Goal: Task Accomplishment & Management: Use online tool/utility

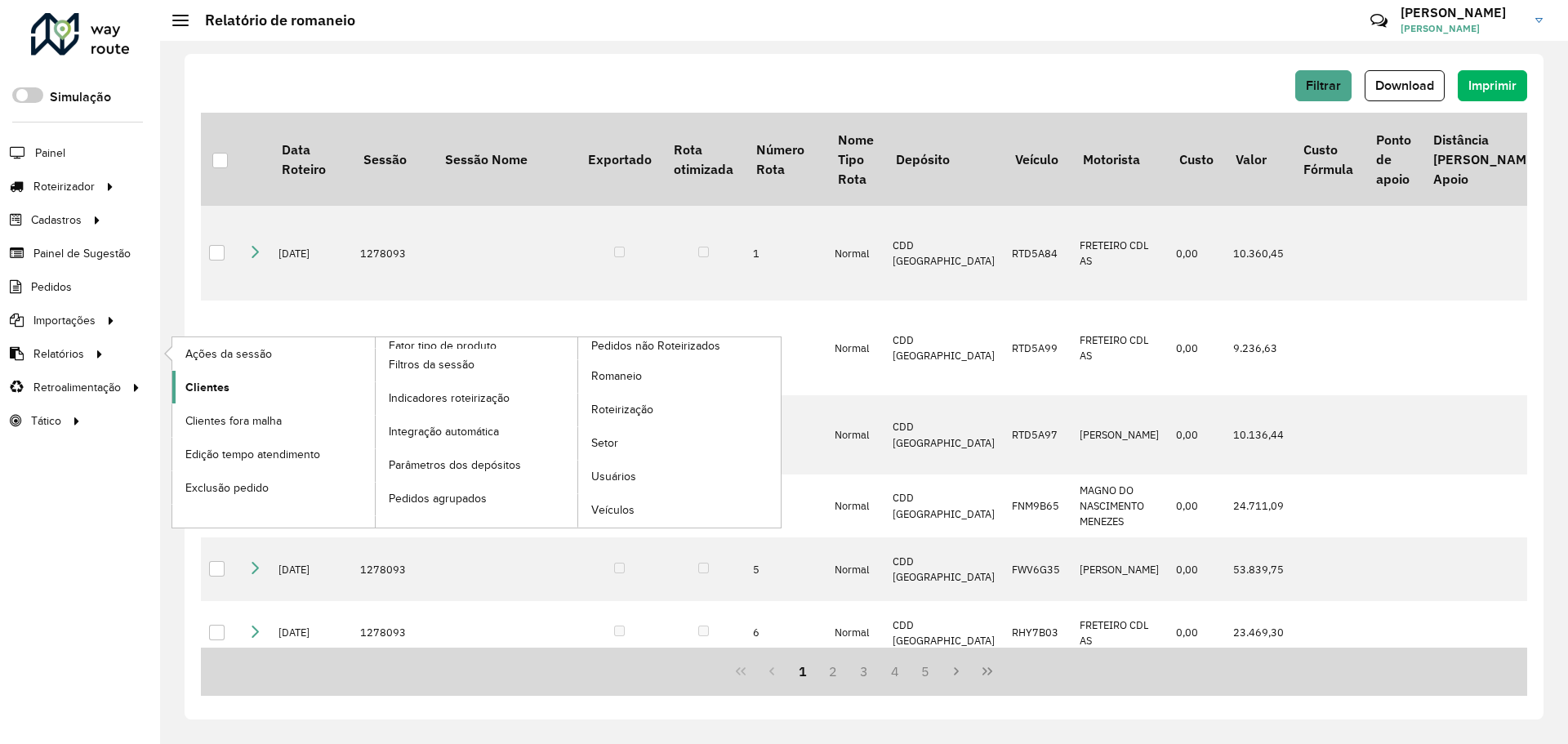
click at [253, 392] on link "Clientes" at bounding box center [273, 387] width 202 height 32
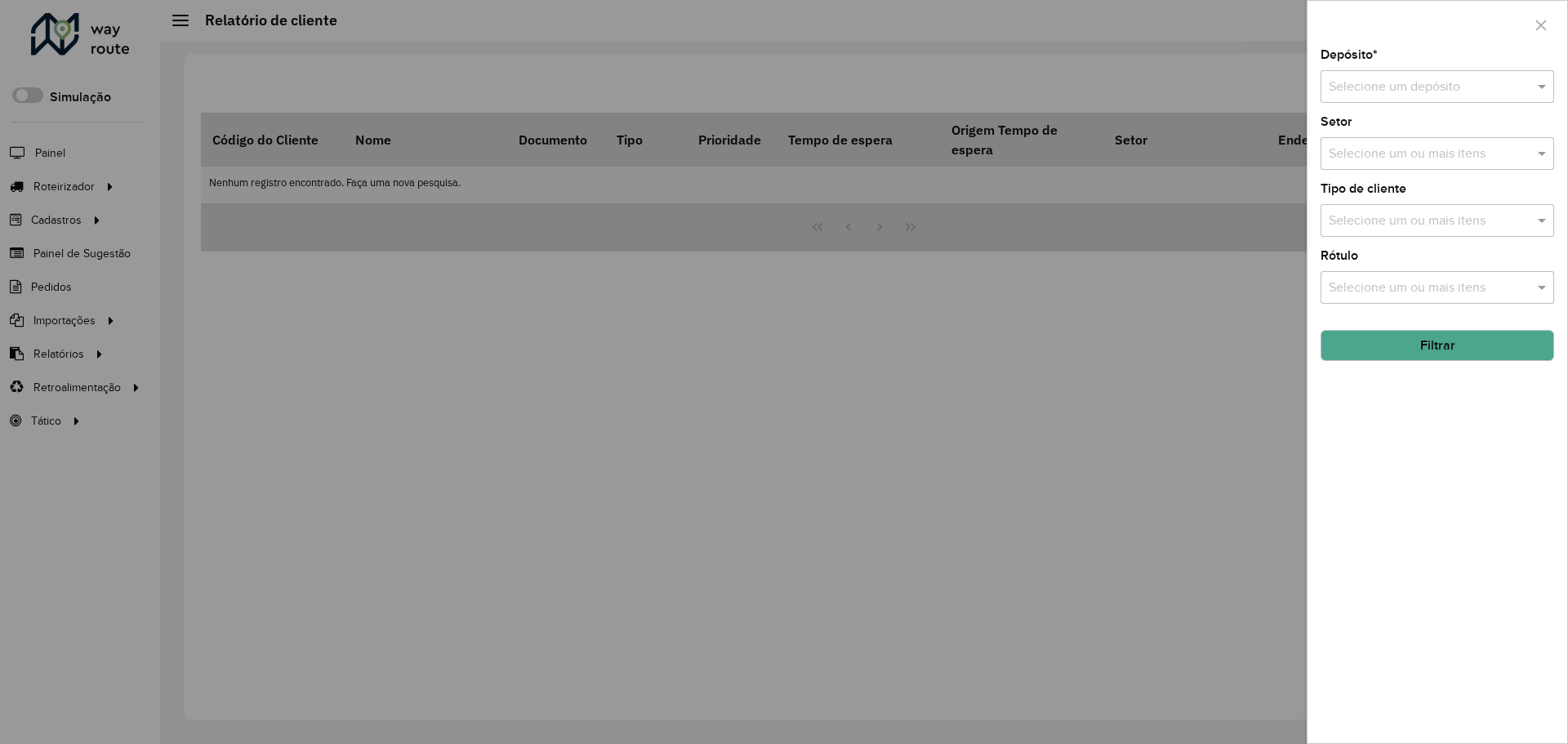
click at [1402, 98] on div "Selecione um depósito" at bounding box center [1438, 86] width 234 height 32
type input "*****"
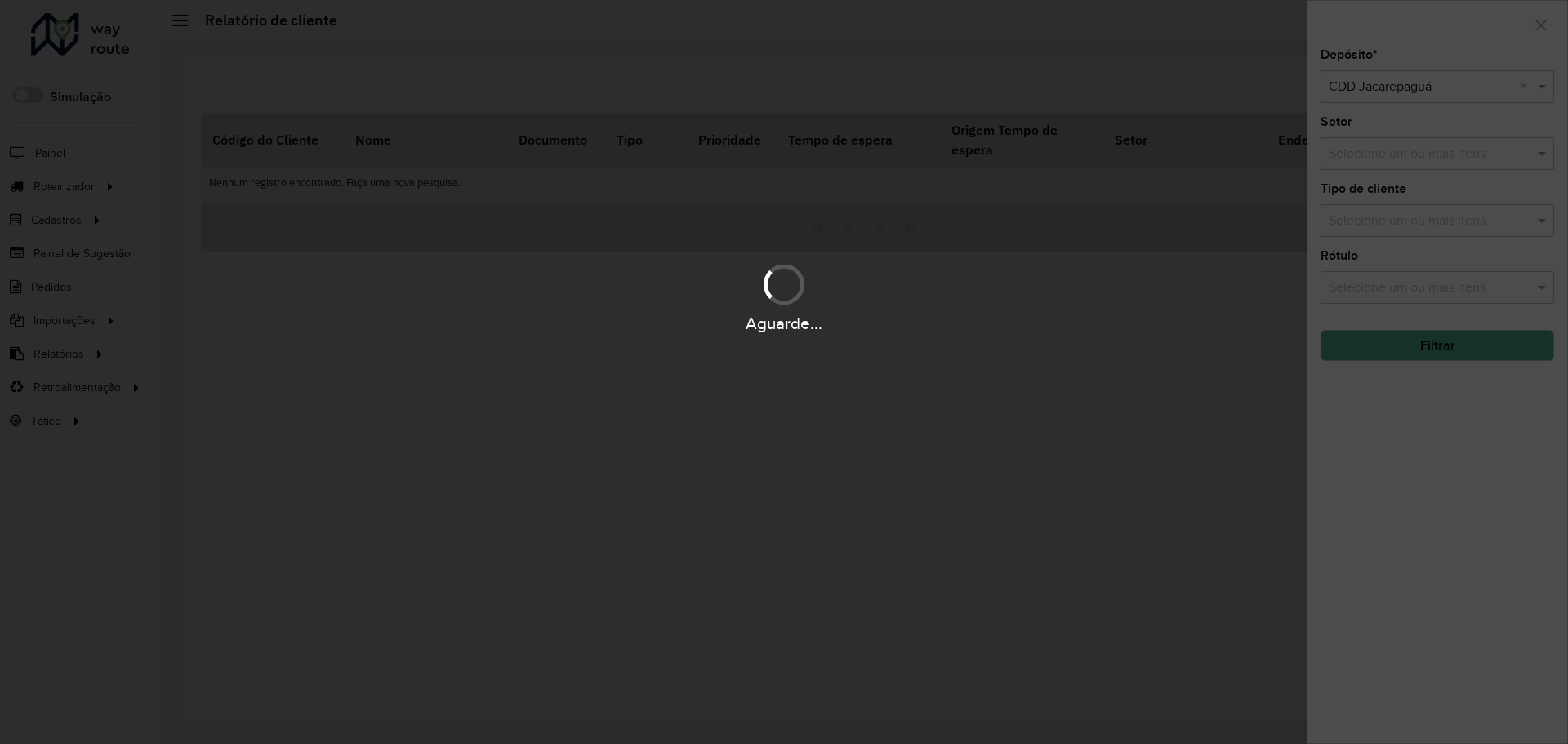
click at [1438, 158] on div "Aguarde..." at bounding box center [784, 372] width 1568 height 744
click at [1415, 153] on div "Aguarde..." at bounding box center [784, 372] width 1568 height 744
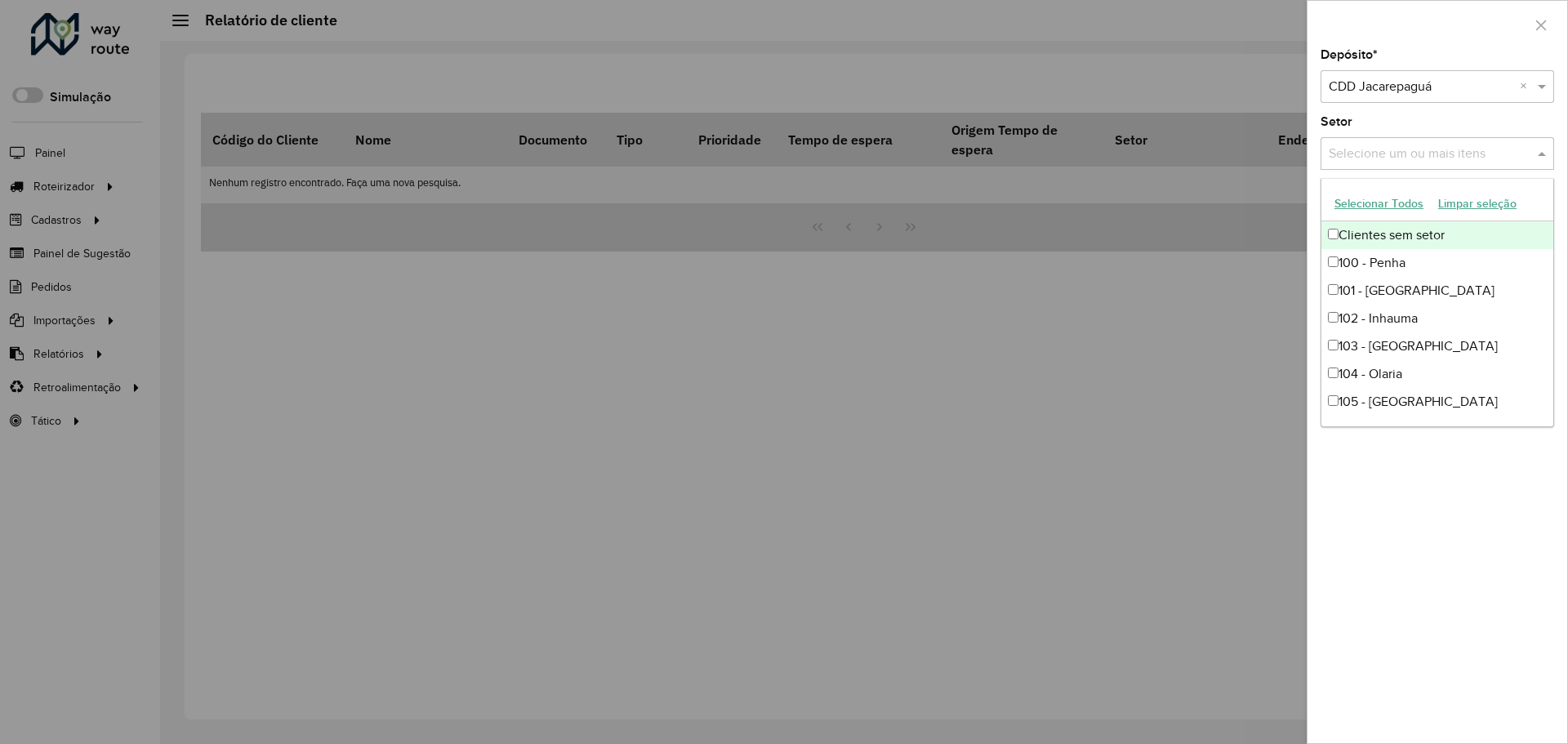
click at [1415, 153] on input "text" at bounding box center [1429, 155] width 209 height 20
click at [1377, 235] on div "Clientes sem setor" at bounding box center [1438, 235] width 232 height 28
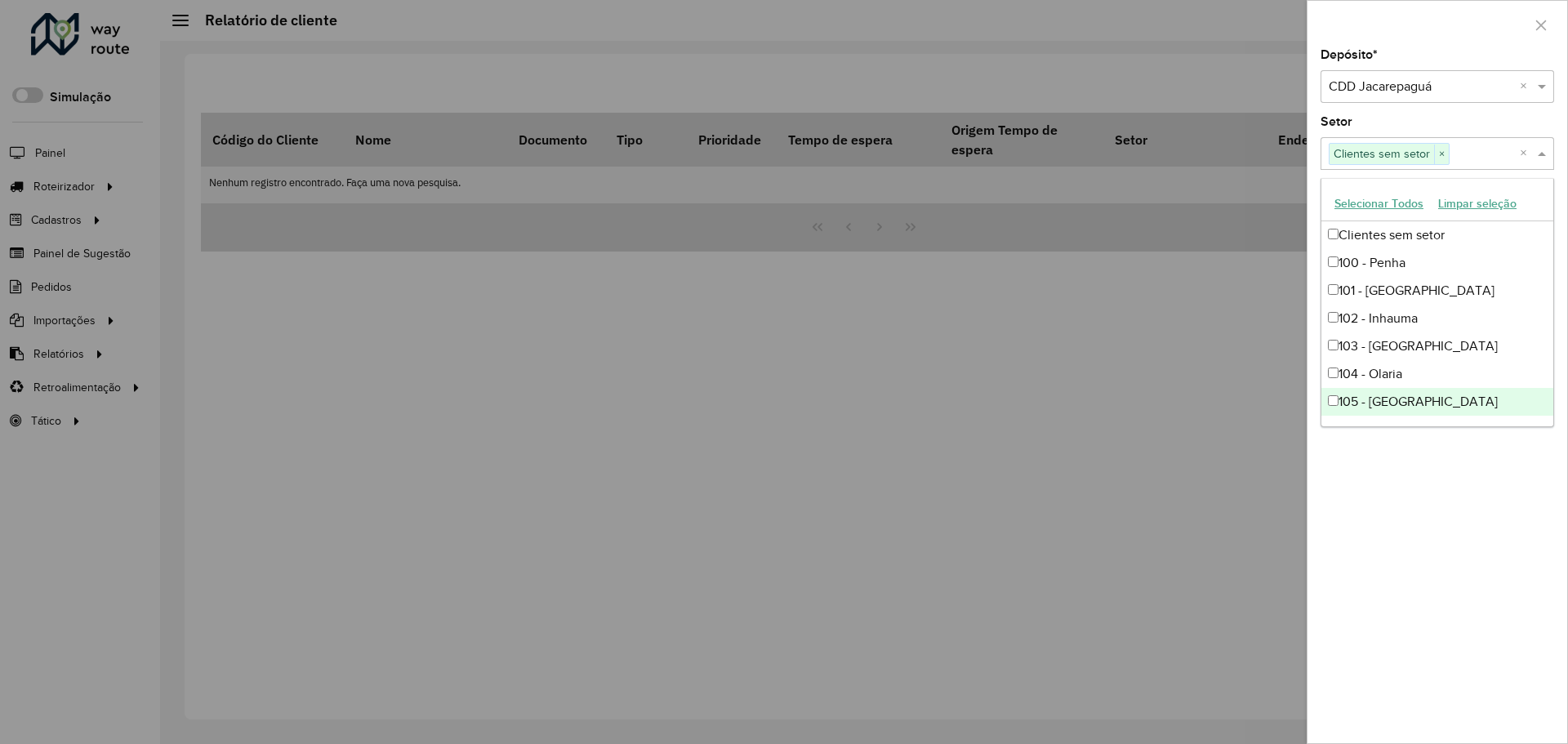
click at [1487, 555] on div "Depósito * Selecione um depósito × CDD Jacarepaguá × Setor Selecione um ou mais…" at bounding box center [1438, 396] width 260 height 695
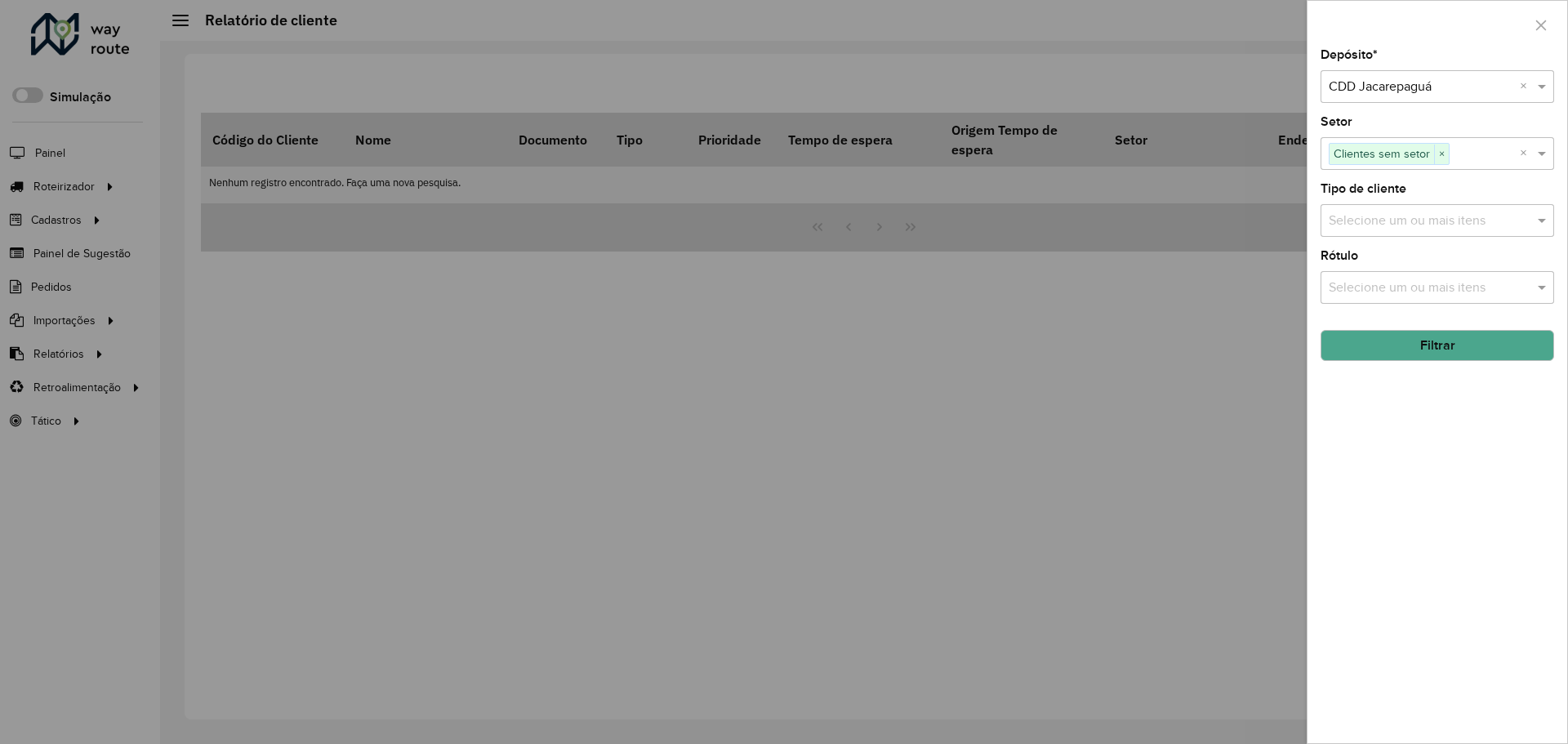
click at [1410, 327] on hb-field-button "Filtrar" at bounding box center [1438, 338] width 234 height 44
click at [1414, 343] on button "Filtrar" at bounding box center [1438, 345] width 234 height 31
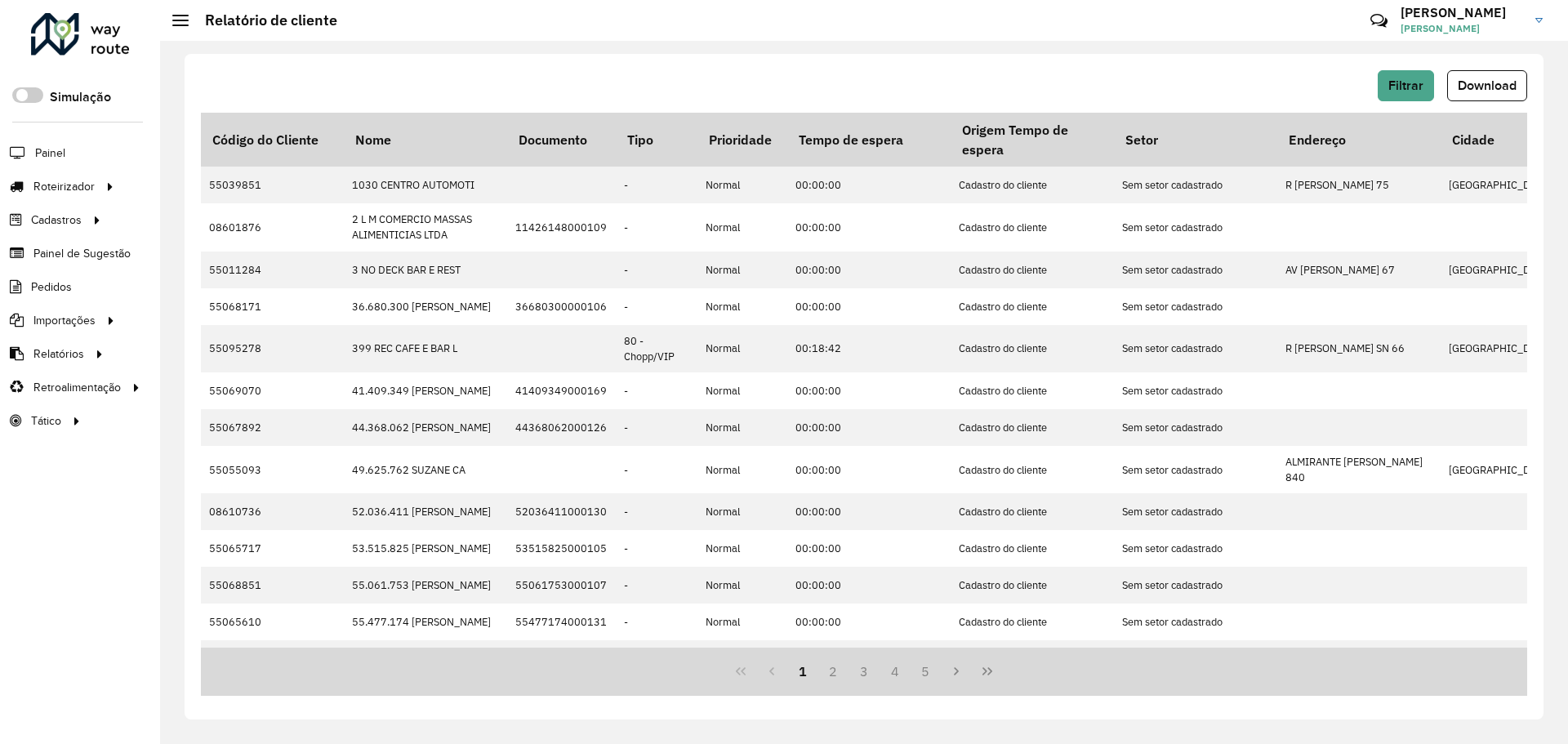
click at [989, 680] on button "Last Page" at bounding box center [988, 671] width 31 height 31
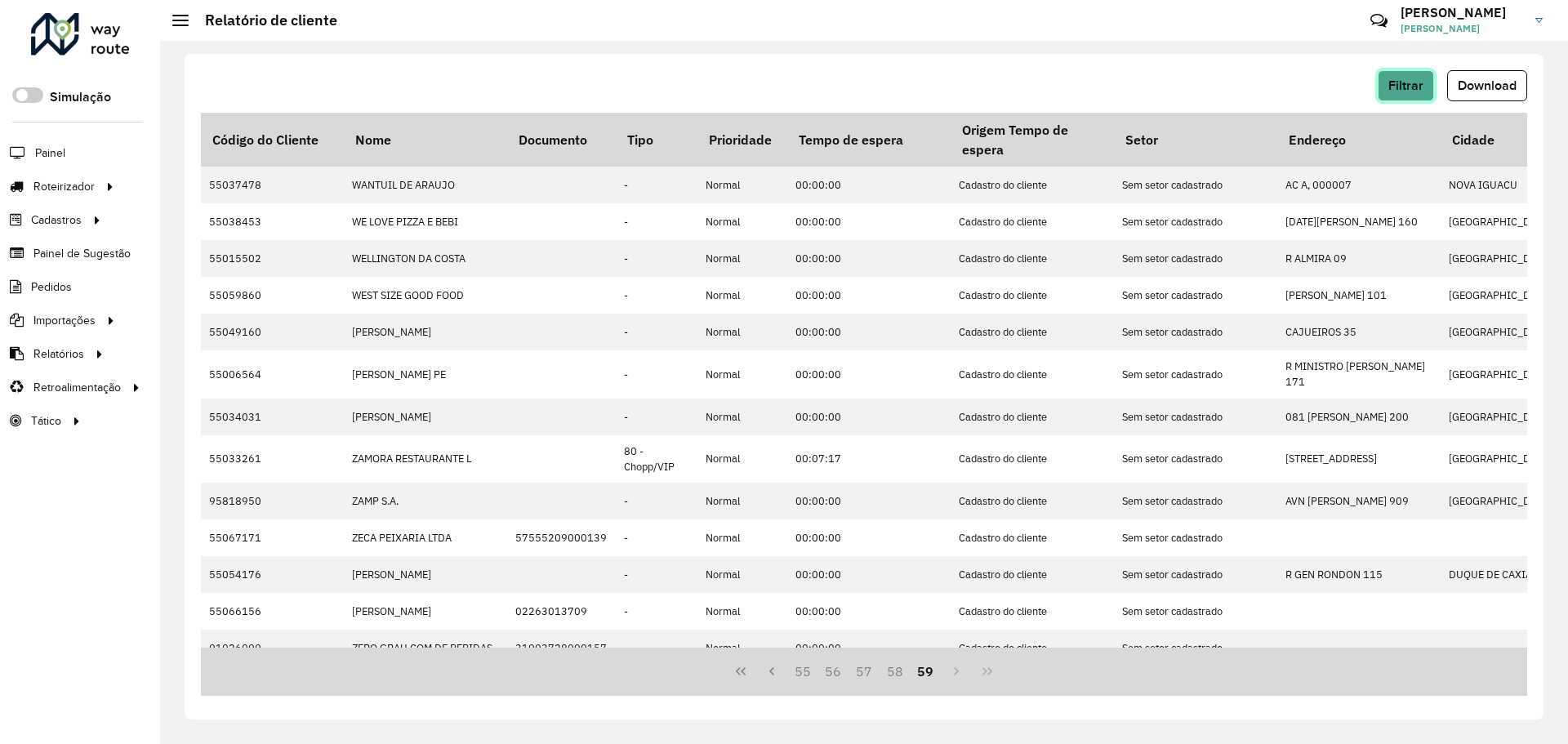
click at [1387, 90] on button "Filtrar" at bounding box center [1406, 85] width 57 height 31
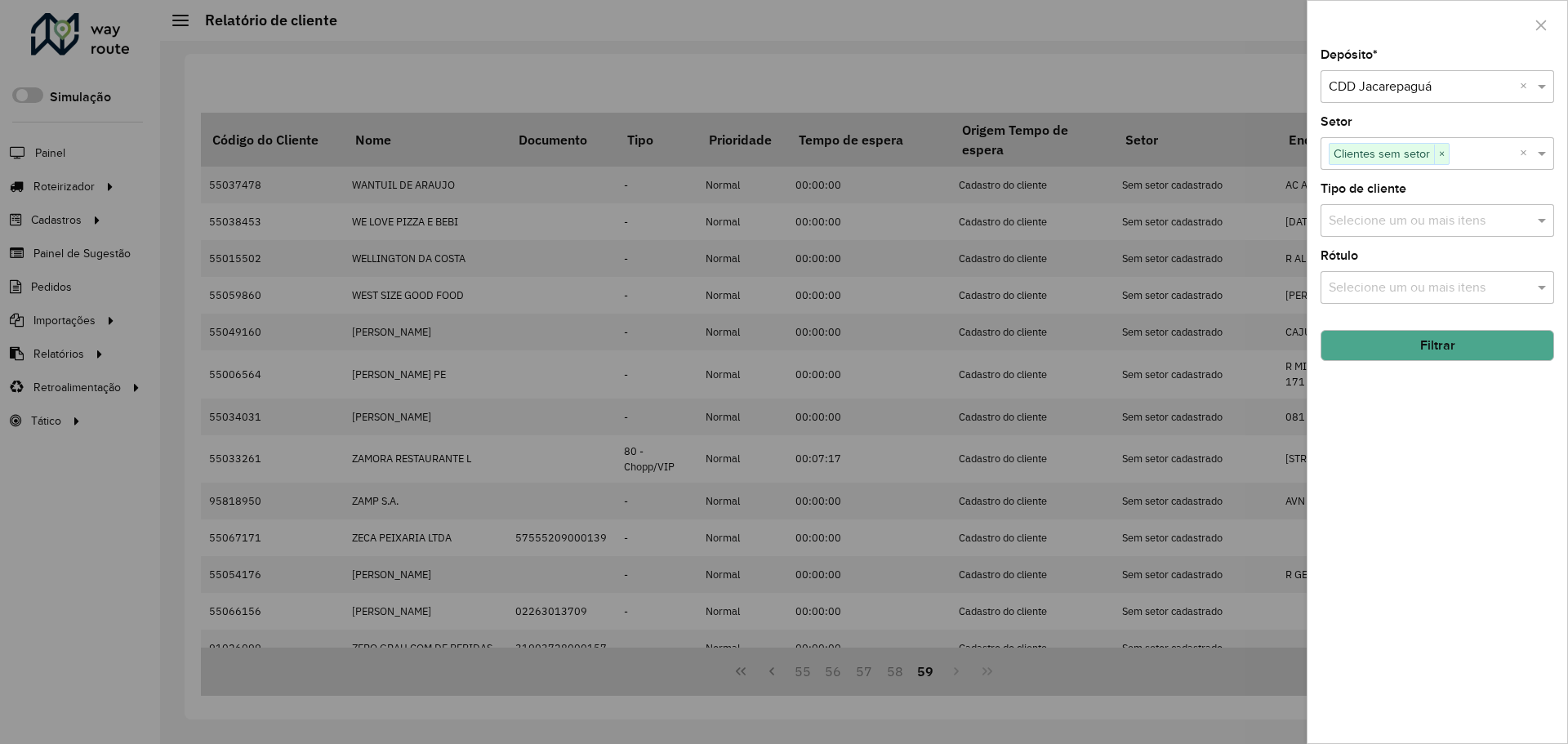
click at [1449, 333] on button "Filtrar" at bounding box center [1438, 345] width 234 height 31
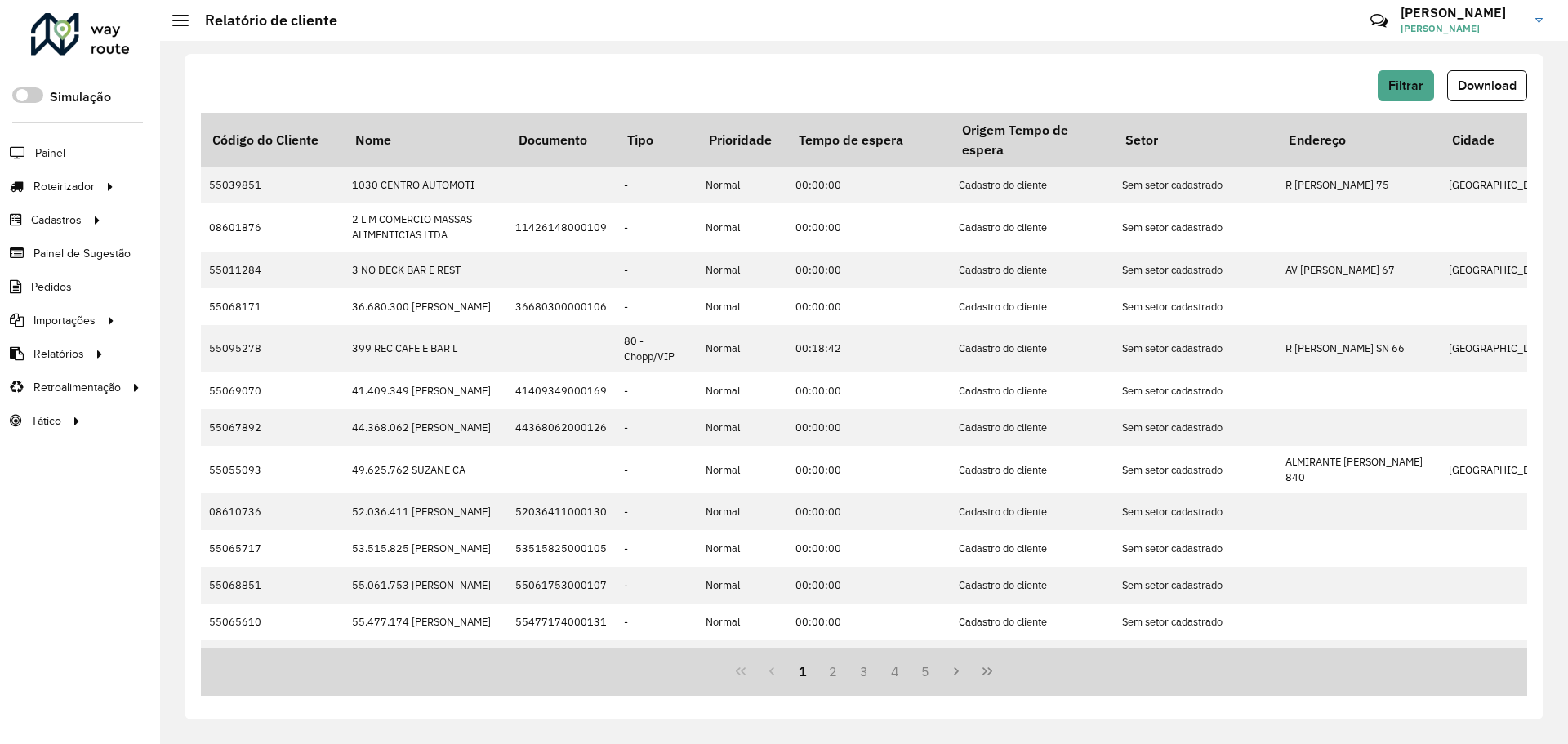
click at [990, 676] on icon "Last Page" at bounding box center [988, 671] width 13 height 13
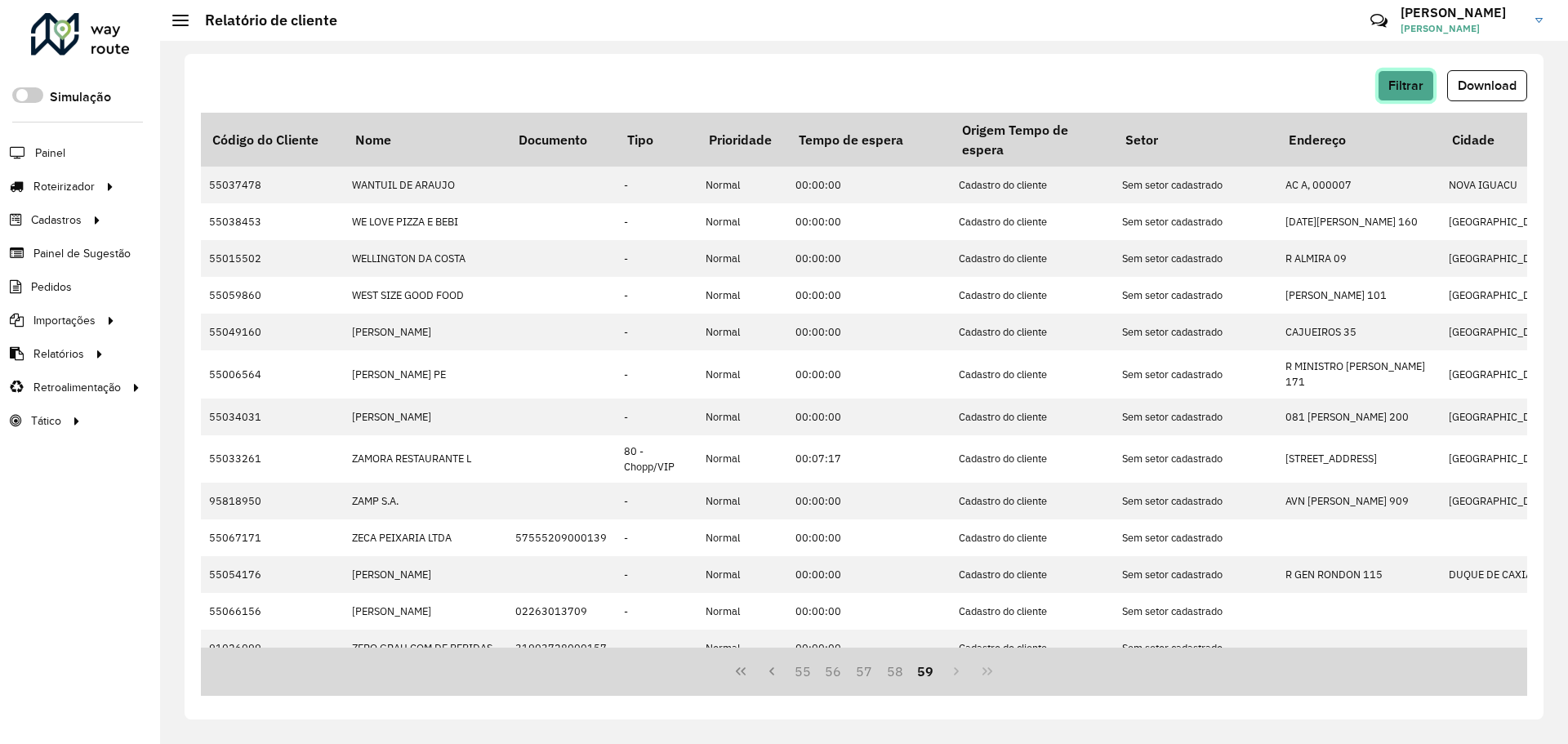
click at [1391, 88] on span "Filtrar" at bounding box center [1406, 85] width 35 height 13
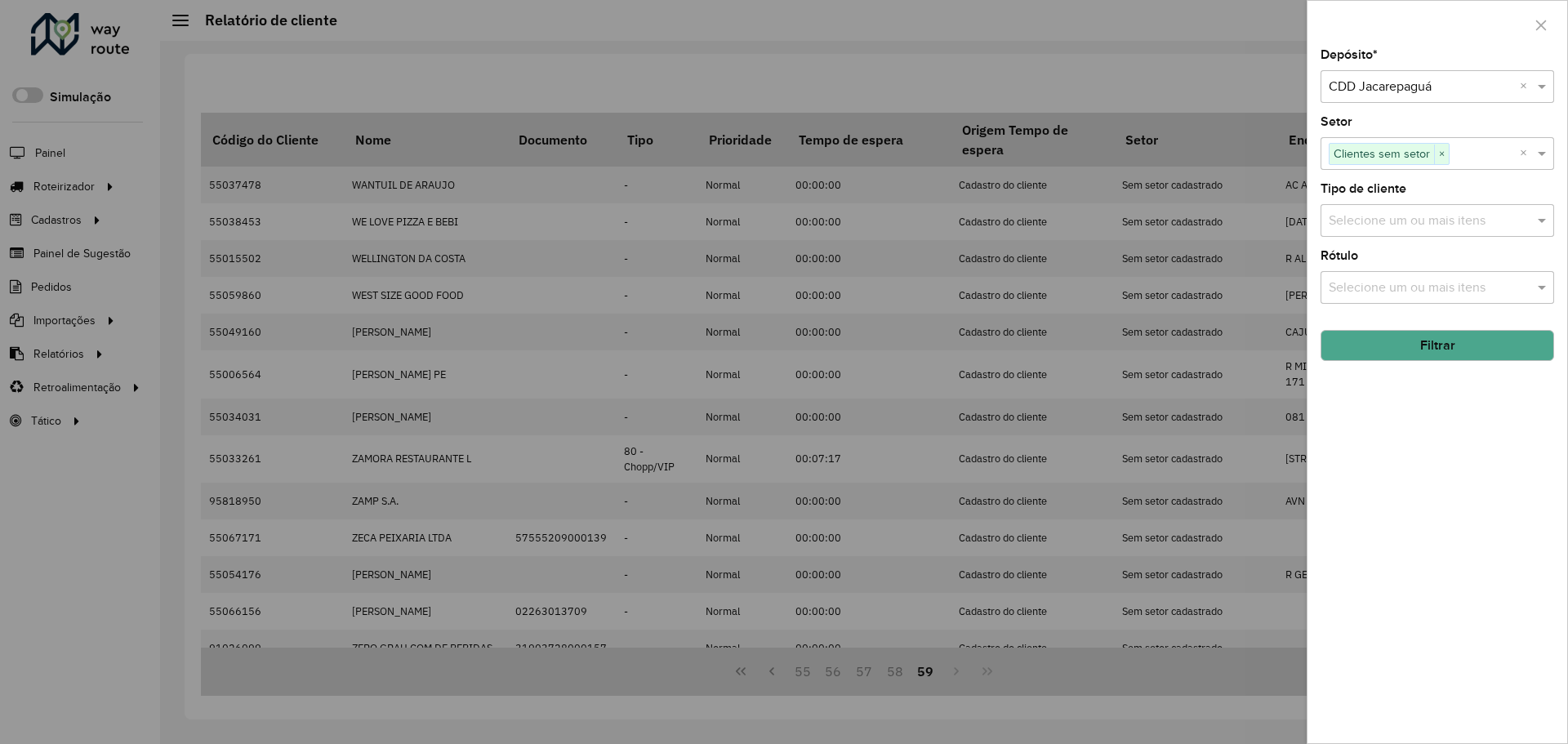
click at [1430, 342] on button "Filtrar" at bounding box center [1438, 345] width 234 height 31
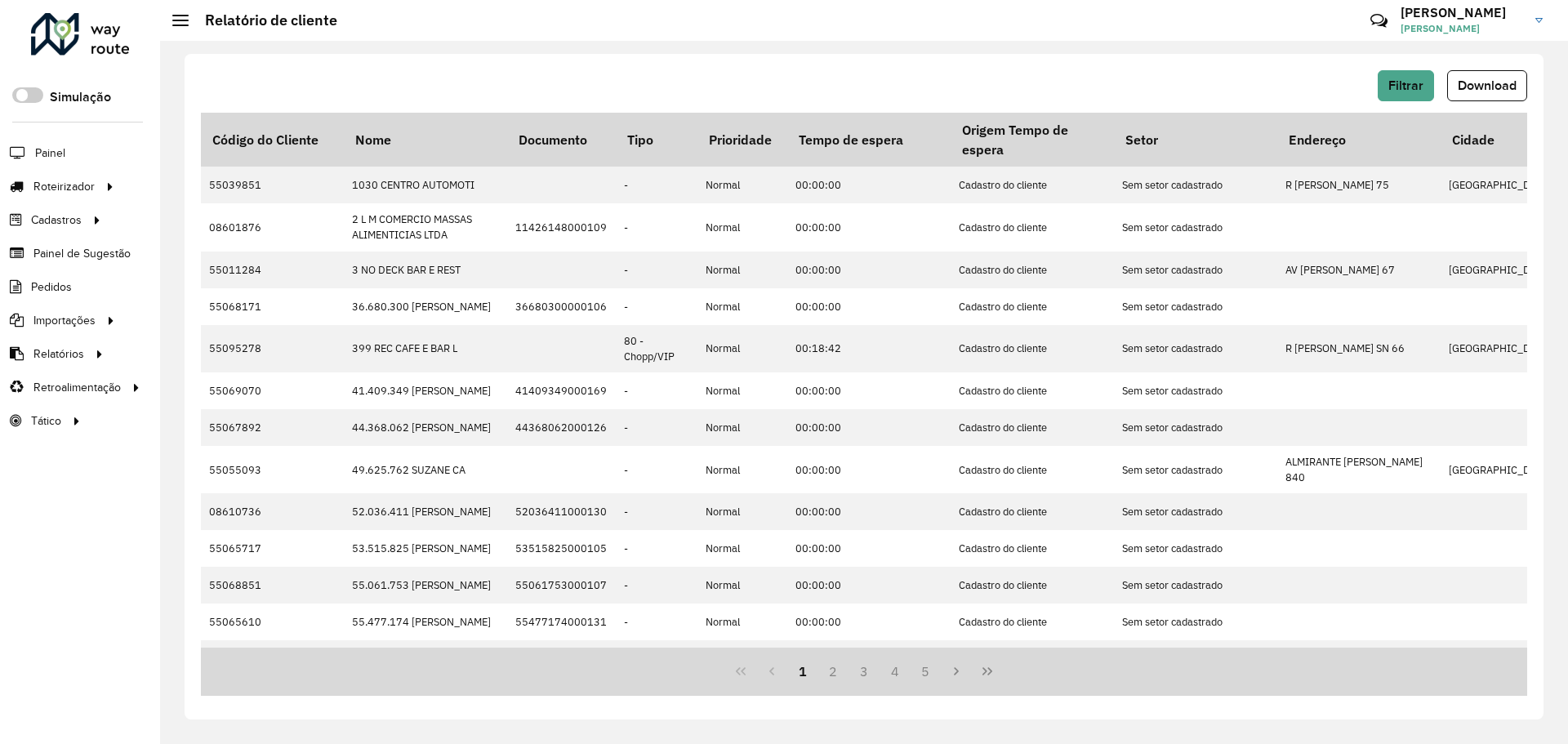
click at [996, 670] on button "Last Page" at bounding box center [988, 671] width 31 height 31
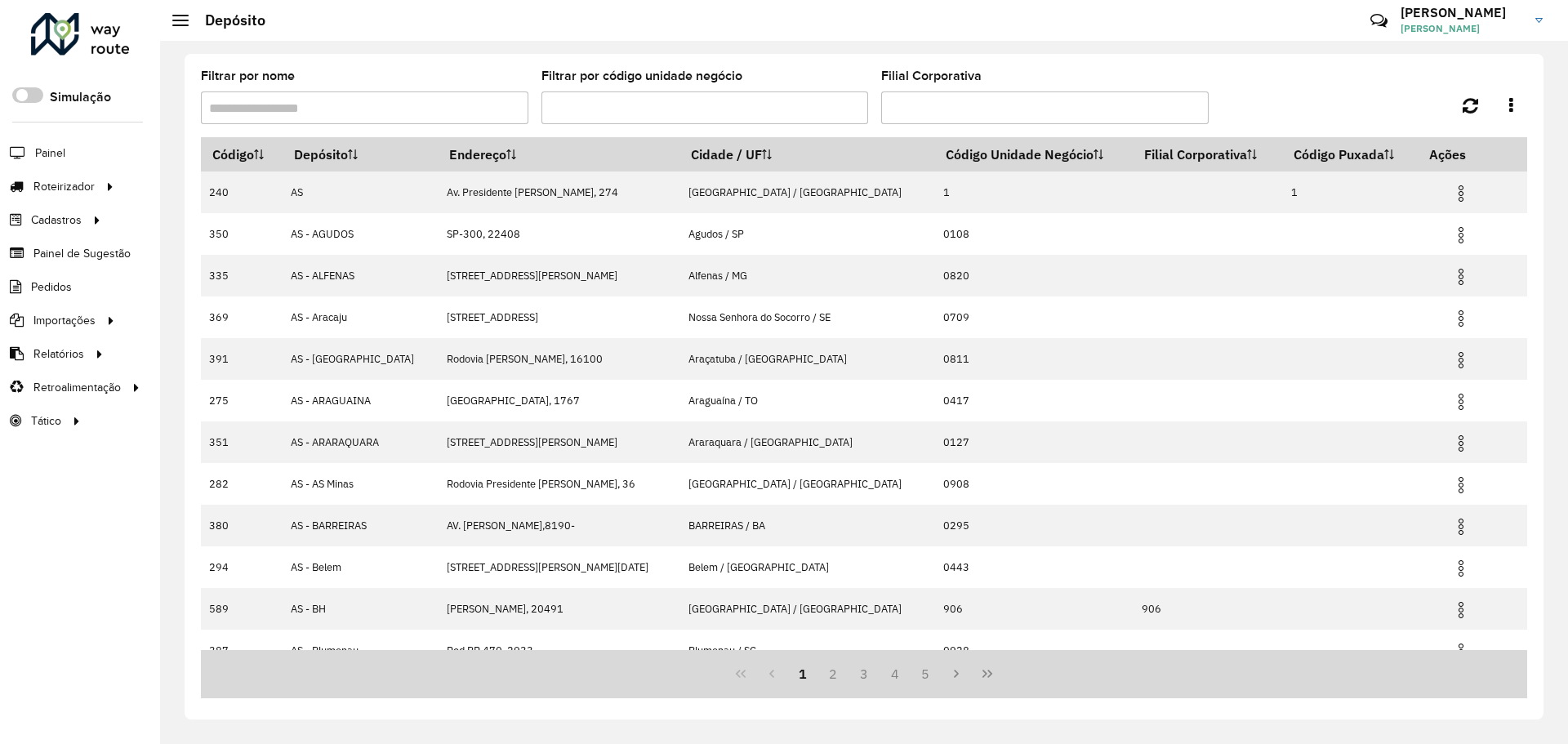
click at [324, 107] on input "Filtrar por nome" at bounding box center [364, 108] width 327 height 32
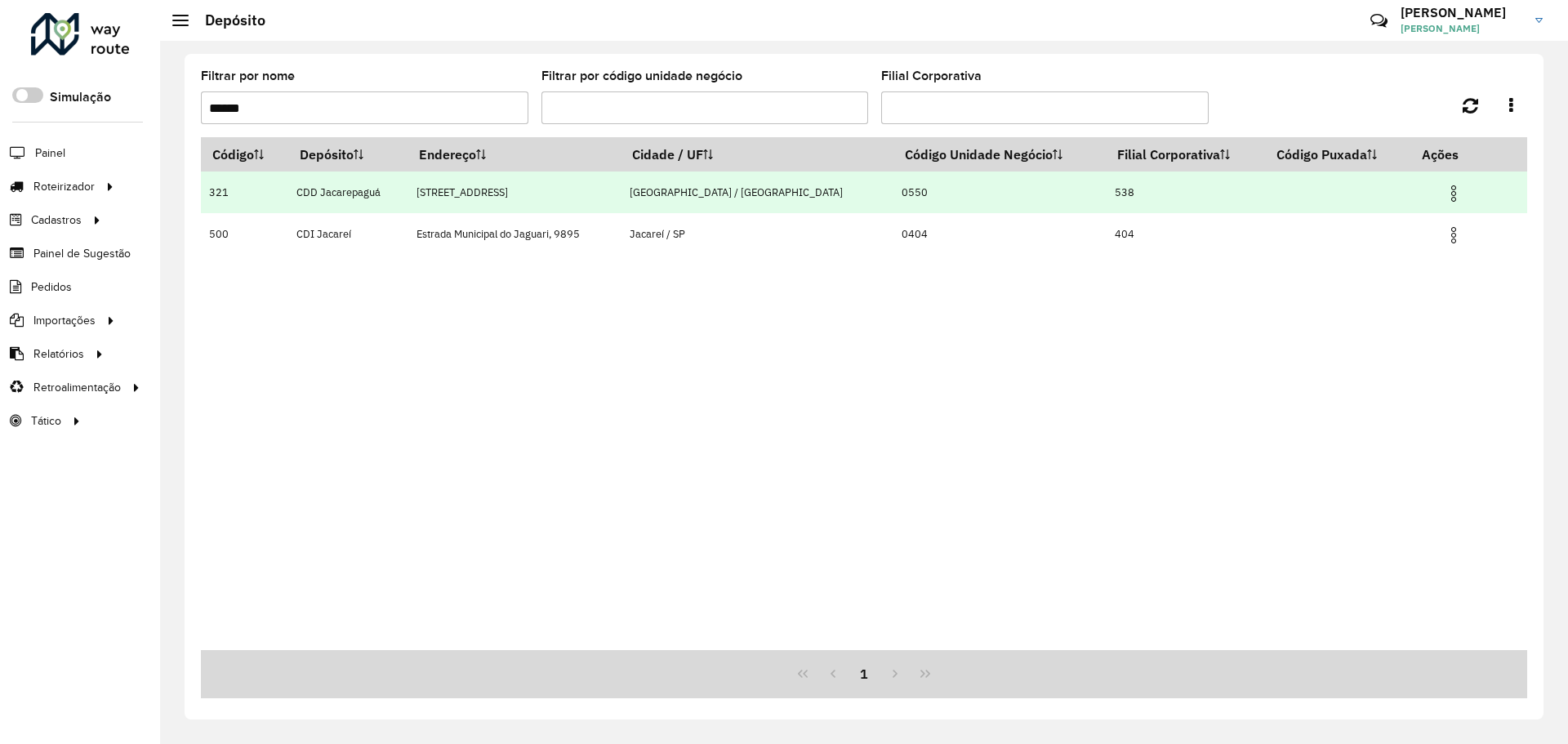
type input "******"
click at [1444, 200] on img at bounding box center [1454, 193] width 20 height 20
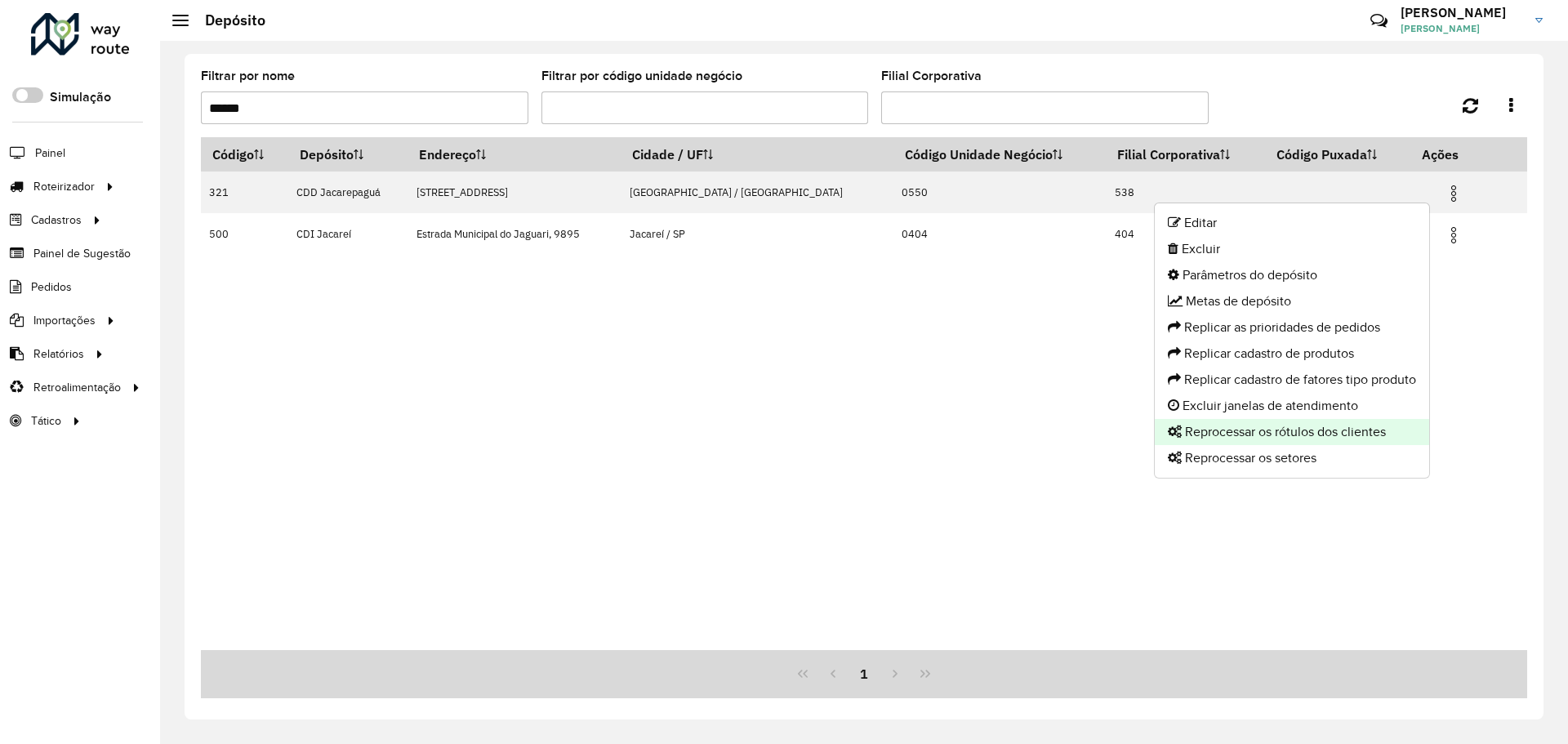
click at [1316, 438] on li "Reprocessar os rótulos dos clientes" at bounding box center [1292, 432] width 274 height 26
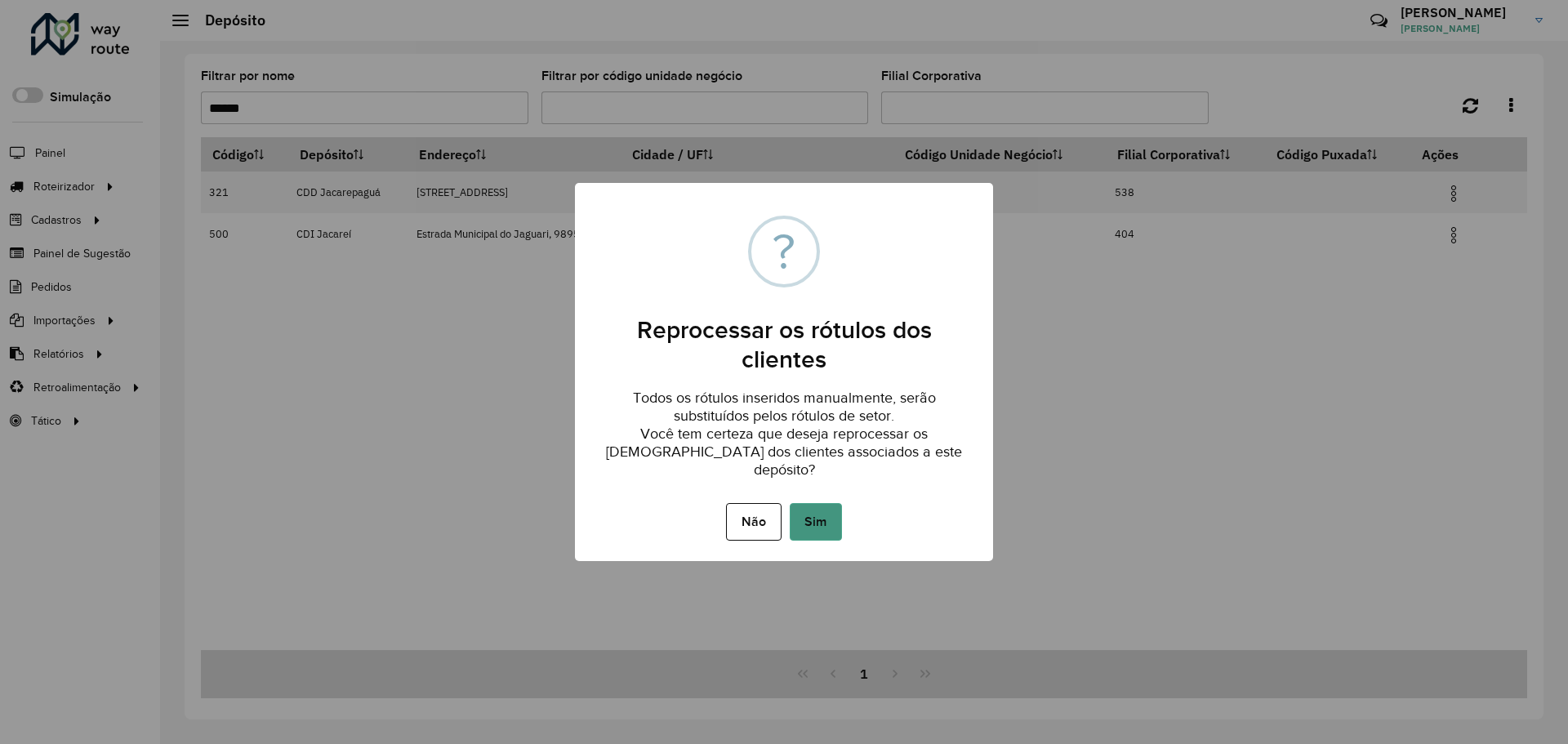
click at [811, 503] on button "Sim" at bounding box center [816, 522] width 52 height 38
